Goal: Task Accomplishment & Management: Use online tool/utility

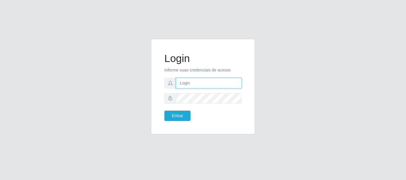
drag, startPoint x: 179, startPoint y: 81, endPoint x: 185, endPoint y: 76, distance: 7.6
click at [181, 80] on input "text" at bounding box center [209, 83] width 66 height 10
type input "ritaiwof@B5"
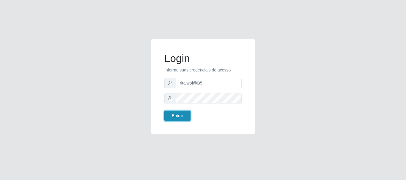
drag, startPoint x: 176, startPoint y: 115, endPoint x: 178, endPoint y: 113, distance: 3.1
click at [176, 115] on button "Entrar" at bounding box center [177, 116] width 26 height 10
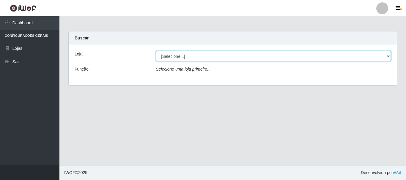
drag, startPoint x: 381, startPoint y: 58, endPoint x: 378, endPoint y: 61, distance: 4.6
click at [381, 58] on select "[Selecione...] Bemais Supermercados - B5 Anatólia" at bounding box center [273, 56] width 235 height 10
select select "405"
click at [156, 51] on select "[Selecione...] Bemais Supermercados - B5 Anatólia" at bounding box center [273, 56] width 235 height 10
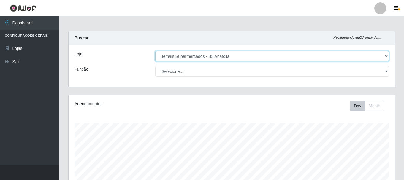
scroll to position [123, 326]
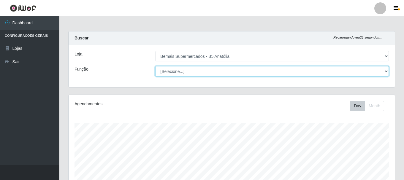
click at [385, 72] on select "[Selecione...] ASG ASG + ASG ++ Auxiliar de Estacionamento Auxiliar de Estacion…" at bounding box center [272, 71] width 234 height 10
select select "82"
click at [155, 66] on select "[Selecione...] ASG ASG + ASG ++ Auxiliar de Estacionamento Auxiliar de Estacion…" at bounding box center [272, 71] width 234 height 10
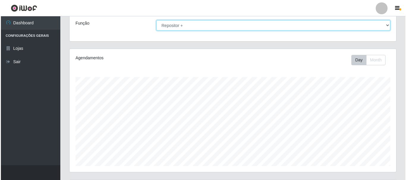
scroll to position [148, 0]
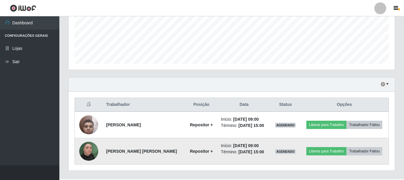
click at [90, 153] on img at bounding box center [88, 152] width 19 height 34
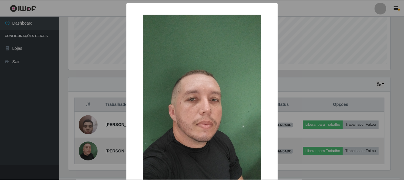
scroll to position [123, 323]
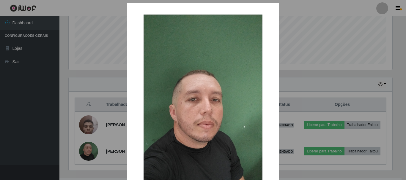
click at [299, 122] on div "× OK Cancel" at bounding box center [203, 90] width 406 height 180
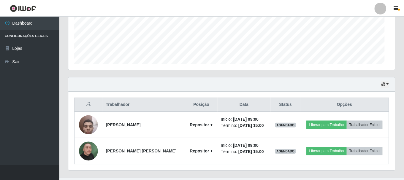
scroll to position [123, 326]
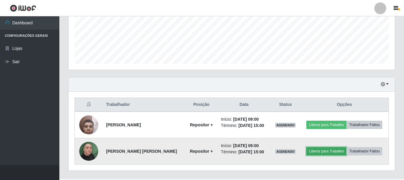
click at [320, 150] on button "Liberar para Trabalho" at bounding box center [326, 151] width 40 height 8
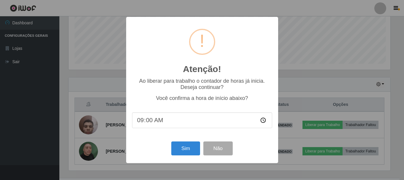
scroll to position [123, 323]
click at [189, 148] on button "Sim" at bounding box center [186, 149] width 29 height 14
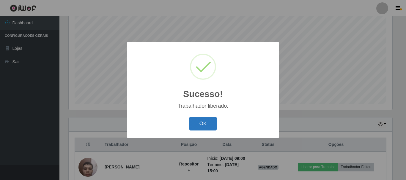
click at [214, 123] on button "OK" at bounding box center [203, 124] width 28 height 14
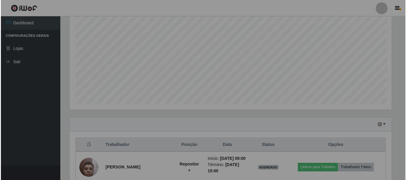
scroll to position [123, 326]
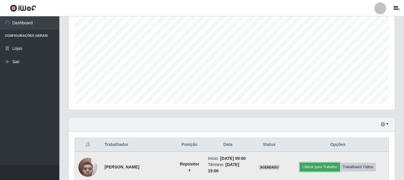
click at [311, 168] on button "Liberar para Trabalho" at bounding box center [320, 167] width 40 height 8
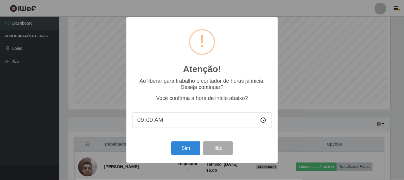
scroll to position [123, 323]
click at [189, 149] on button "Sim" at bounding box center [186, 149] width 29 height 14
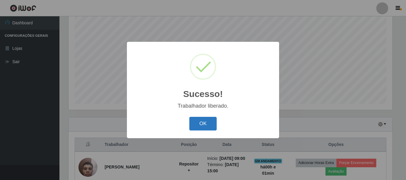
drag, startPoint x: 208, startPoint y: 129, endPoint x: 211, endPoint y: 123, distance: 6.8
click at [209, 126] on button "OK" at bounding box center [203, 124] width 28 height 14
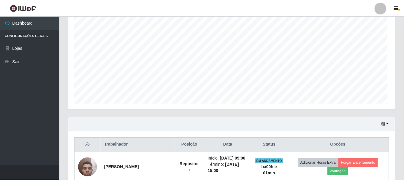
scroll to position [123, 326]
